Goal: Transaction & Acquisition: Obtain resource

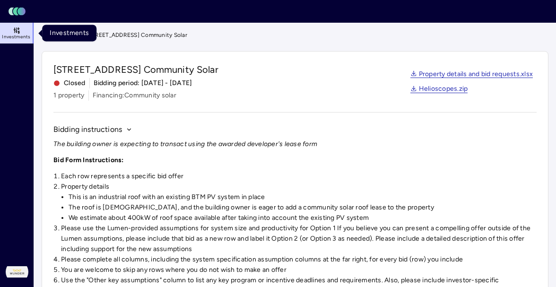
click at [16, 38] on span "Investments" at bounding box center [16, 37] width 28 height 6
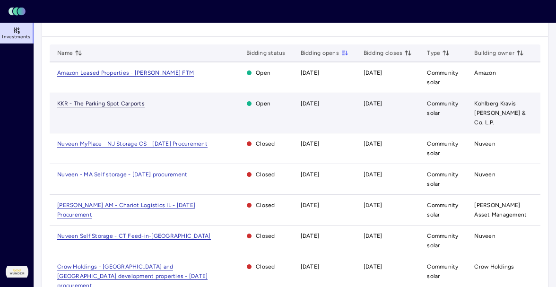
scroll to position [37, 0]
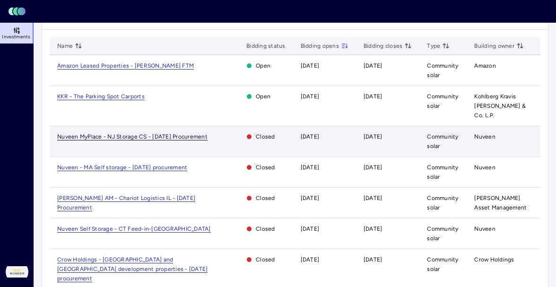
click at [131, 133] on span "Nuveen MyPlace - NJ Storage CS - [DATE] Procurement" at bounding box center [132, 136] width 150 height 7
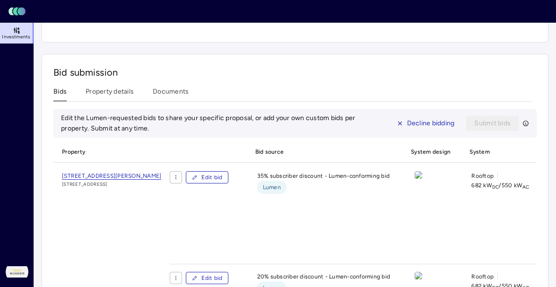
scroll to position [404, 0]
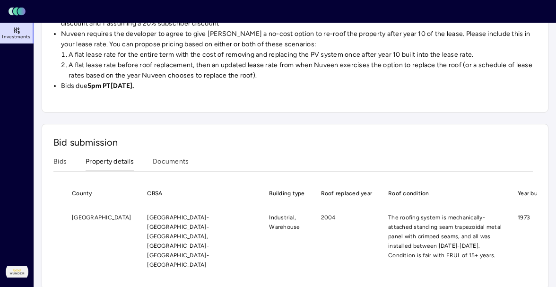
scroll to position [0, 169]
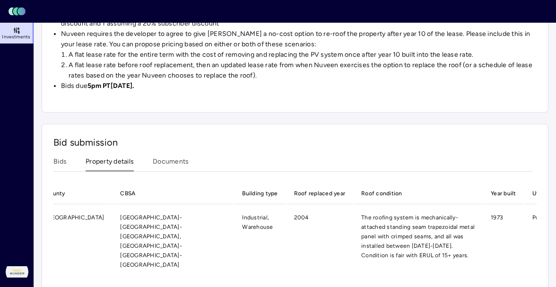
click at [52, 164] on div "Bid submission Bids Property details Documents Property County CBSA Building ty…" at bounding box center [295, 207] width 507 height 166
click at [58, 163] on button "Bids" at bounding box center [59, 164] width 13 height 15
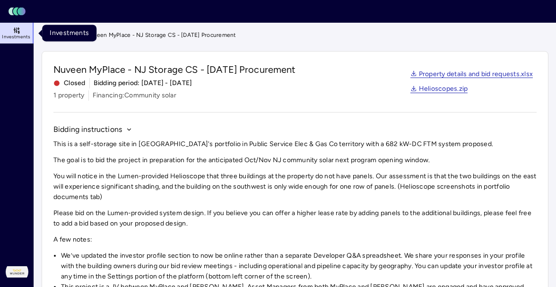
click at [55, 33] on div "Investments Investments" at bounding box center [69, 33] width 54 height 17
click at [53, 33] on link "Investments" at bounding box center [59, 34] width 34 height 9
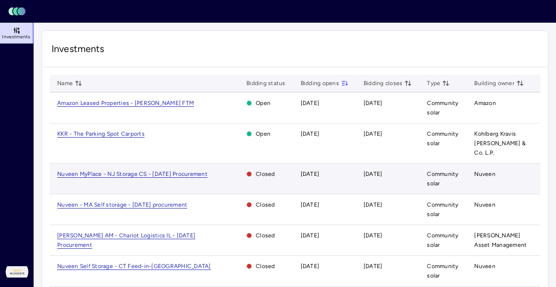
scroll to position [8, 0]
